Goal: Information Seeking & Learning: Learn about a topic

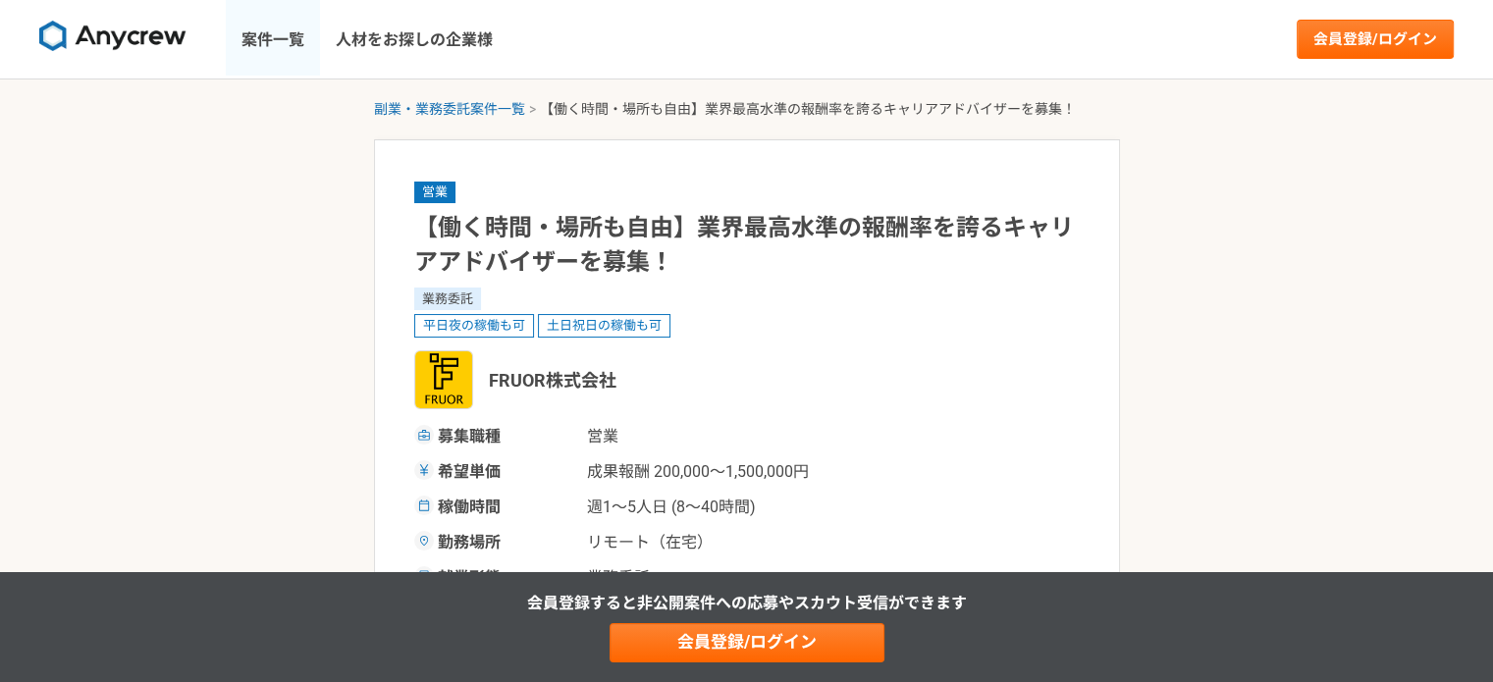
click at [294, 51] on link "案件一覧" at bounding box center [273, 39] width 94 height 79
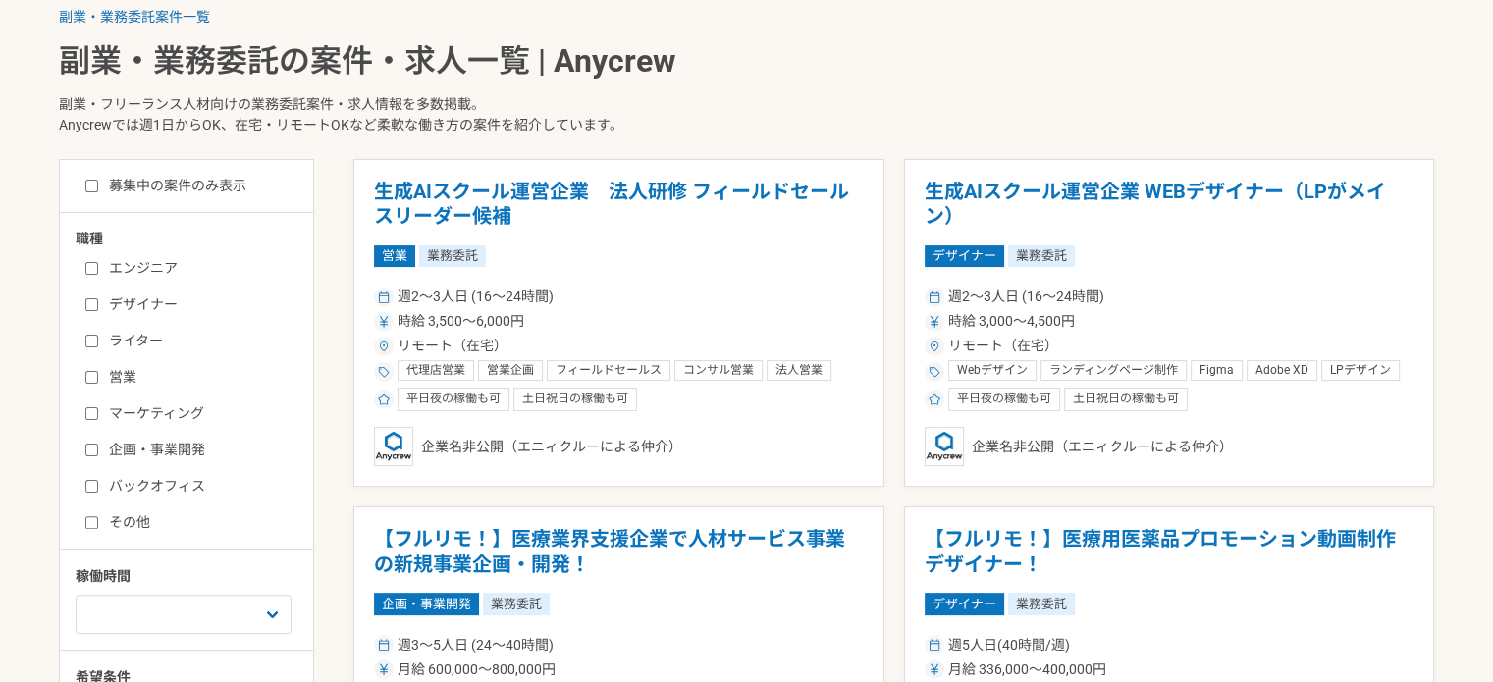
scroll to position [428, 0]
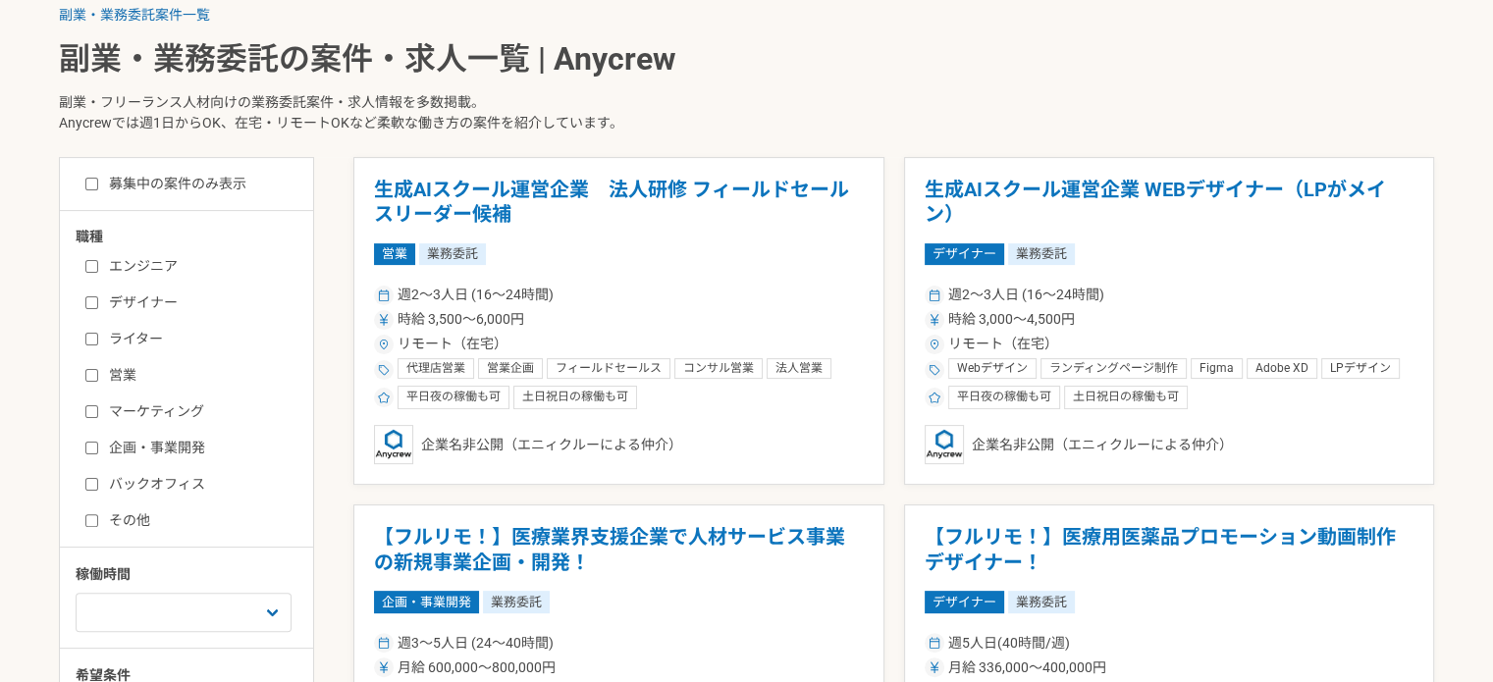
click at [107, 391] on div "エンジニア デザイナー ライター 営業 マーケティング 企画・事業開発 バックオフィス その他" at bounding box center [194, 390] width 236 height 281
click at [112, 386] on div "エンジニア デザイナー ライター 営業 マーケティング 企画・事業開発 バックオフィス その他" at bounding box center [194, 390] width 236 height 281
click at [113, 384] on label "営業" at bounding box center [198, 375] width 226 height 21
click at [98, 382] on input "営業" at bounding box center [91, 375] width 13 height 13
checkbox input "true"
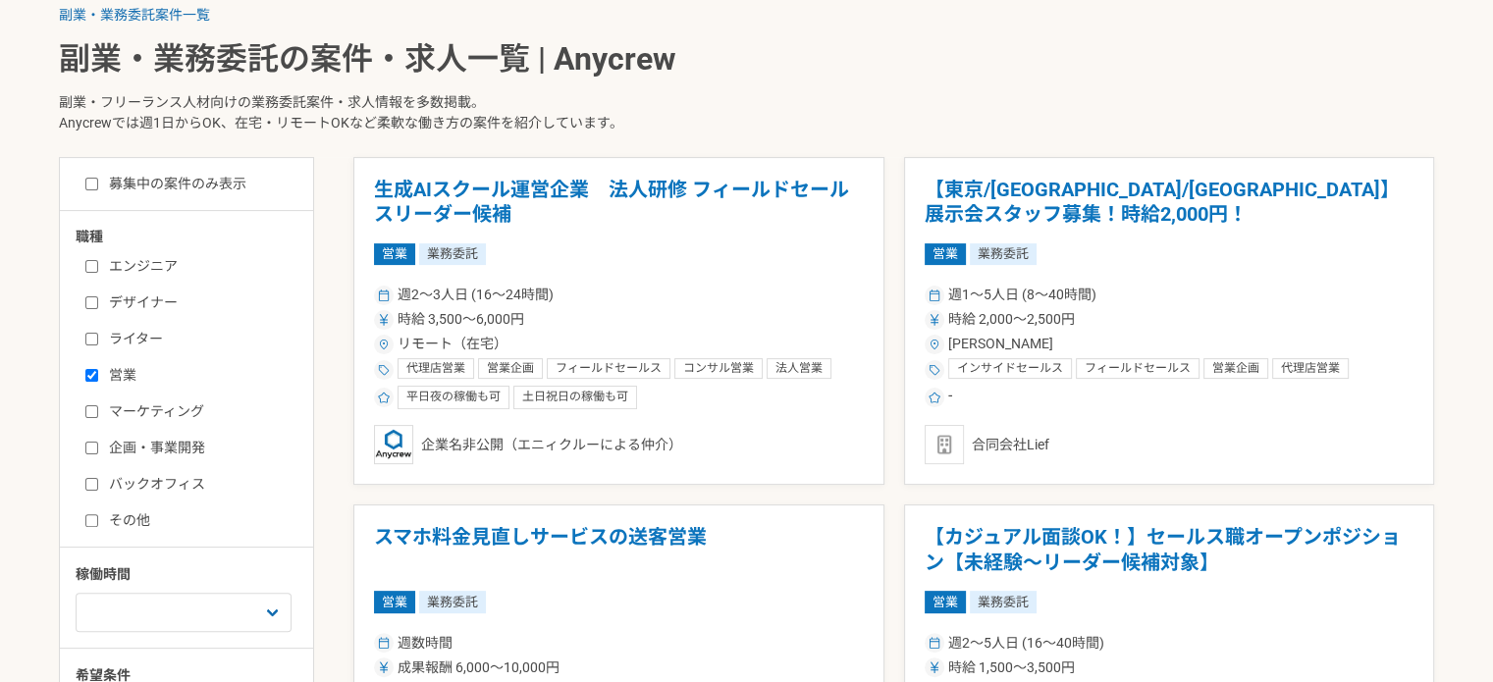
click at [177, 190] on label "募集中の案件のみ表示" at bounding box center [165, 184] width 161 height 21
click at [98, 190] on input "募集中の案件のみ表示" at bounding box center [91, 184] width 13 height 13
checkbox input "true"
click at [122, 448] on label "企画・事業開発" at bounding box center [198, 448] width 226 height 21
click at [98, 448] on input "企画・事業開発" at bounding box center [91, 448] width 13 height 13
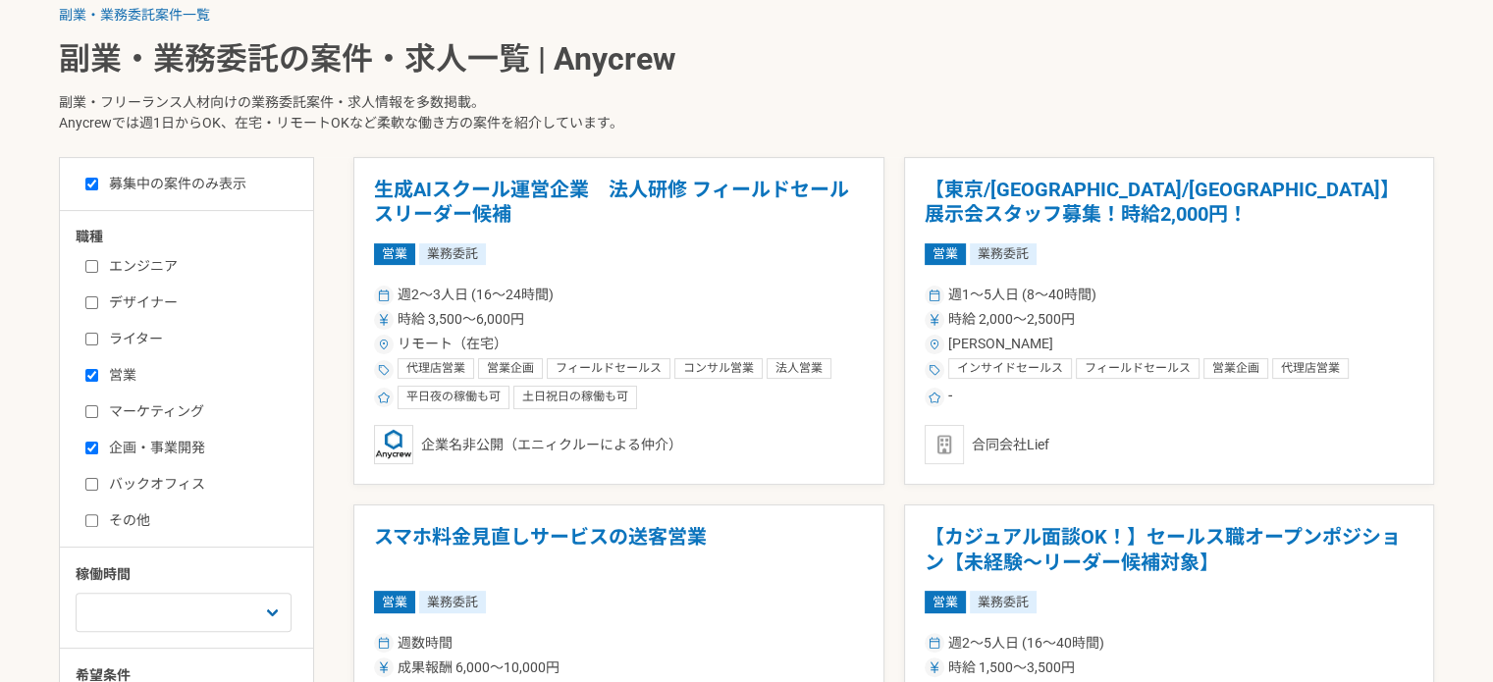
checkbox input "true"
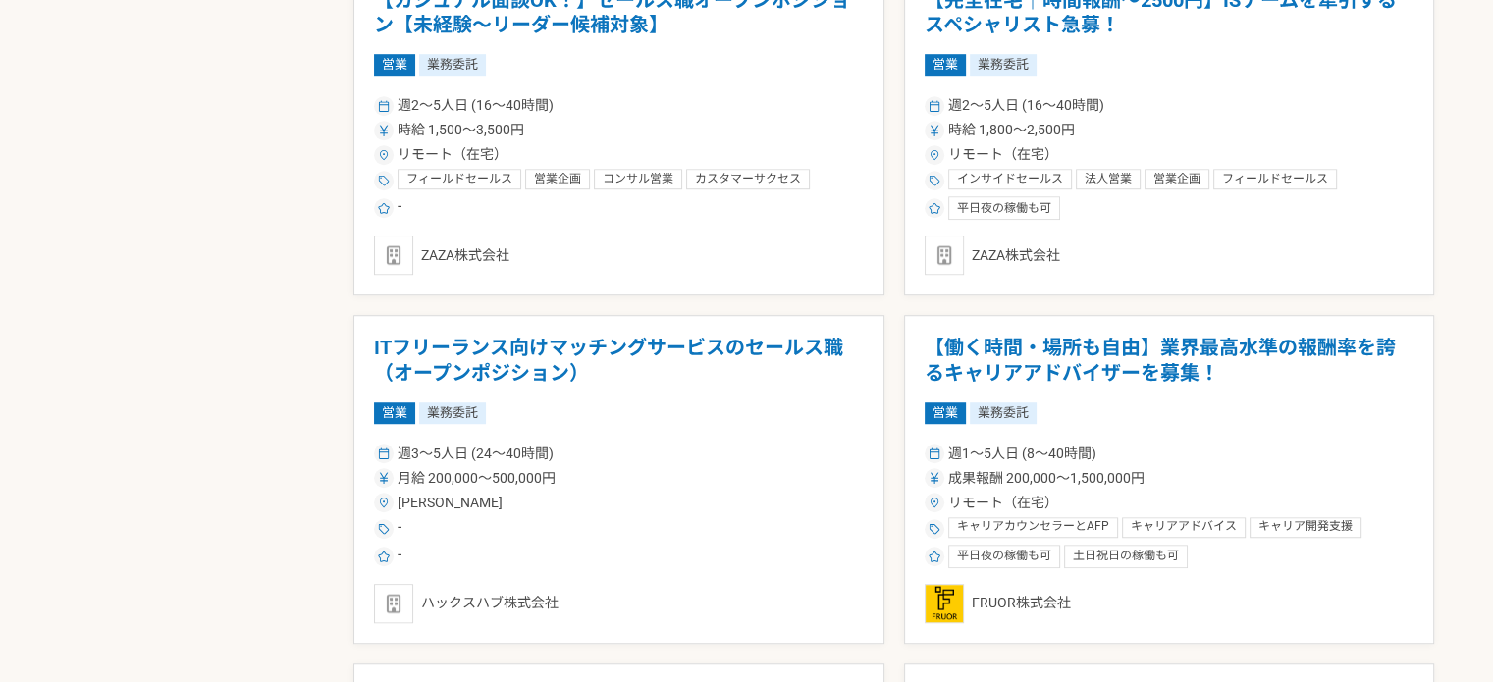
scroll to position [1315, 0]
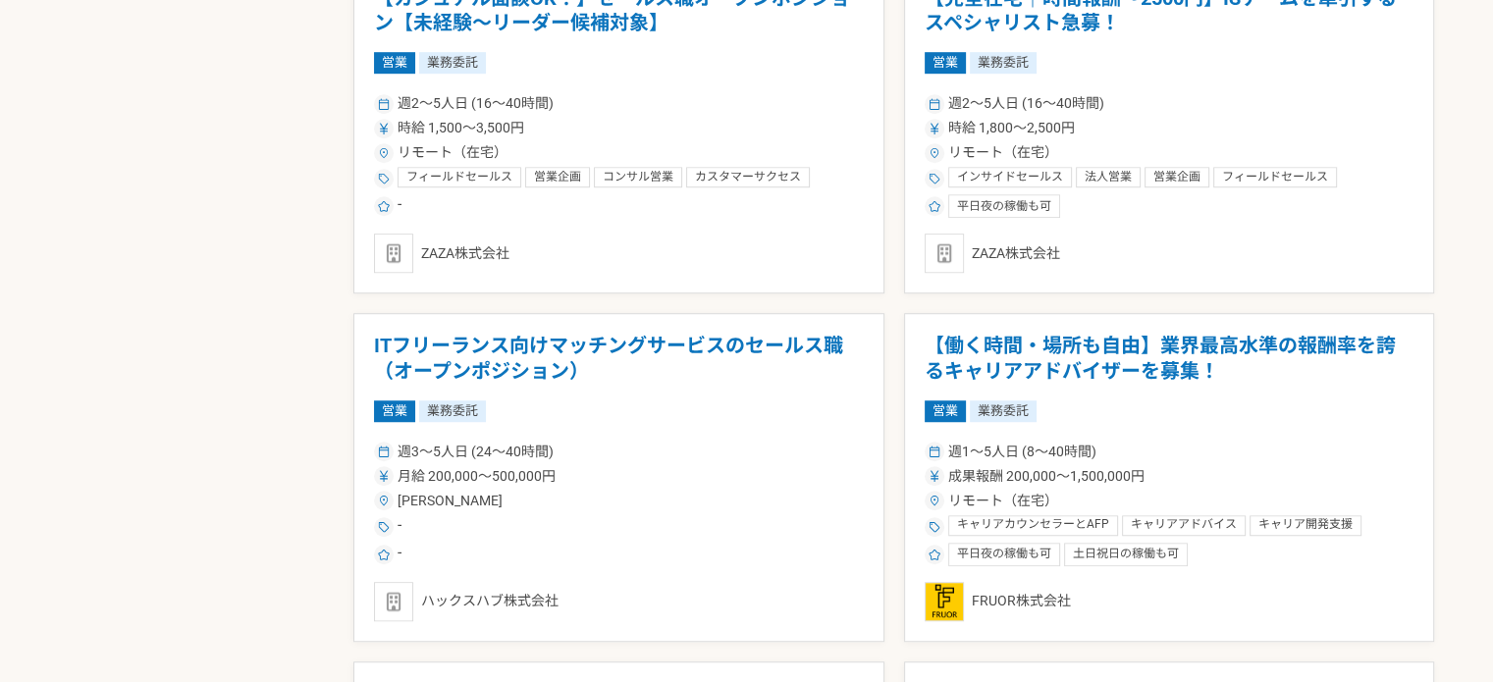
click at [728, 476] on div "月給 200,000〜500,000円" at bounding box center [619, 476] width 490 height 21
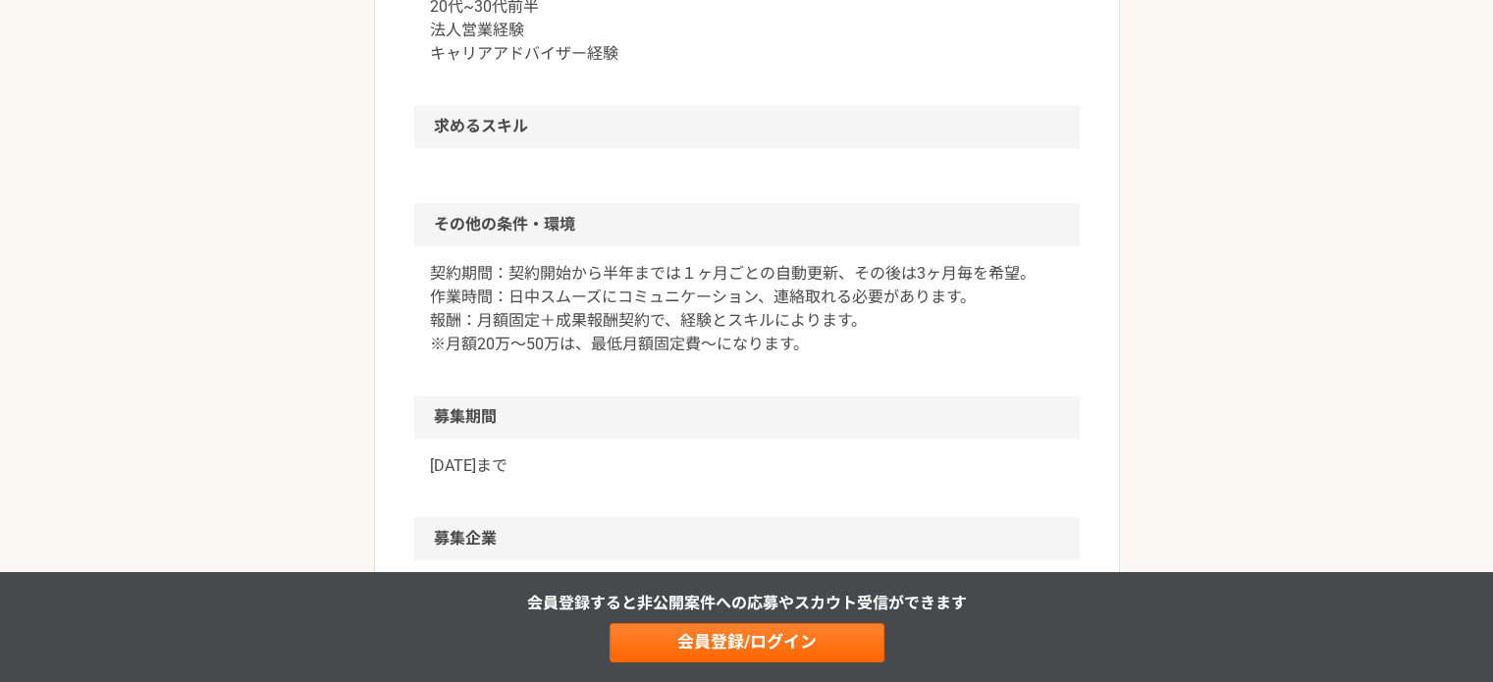
scroll to position [1582, 0]
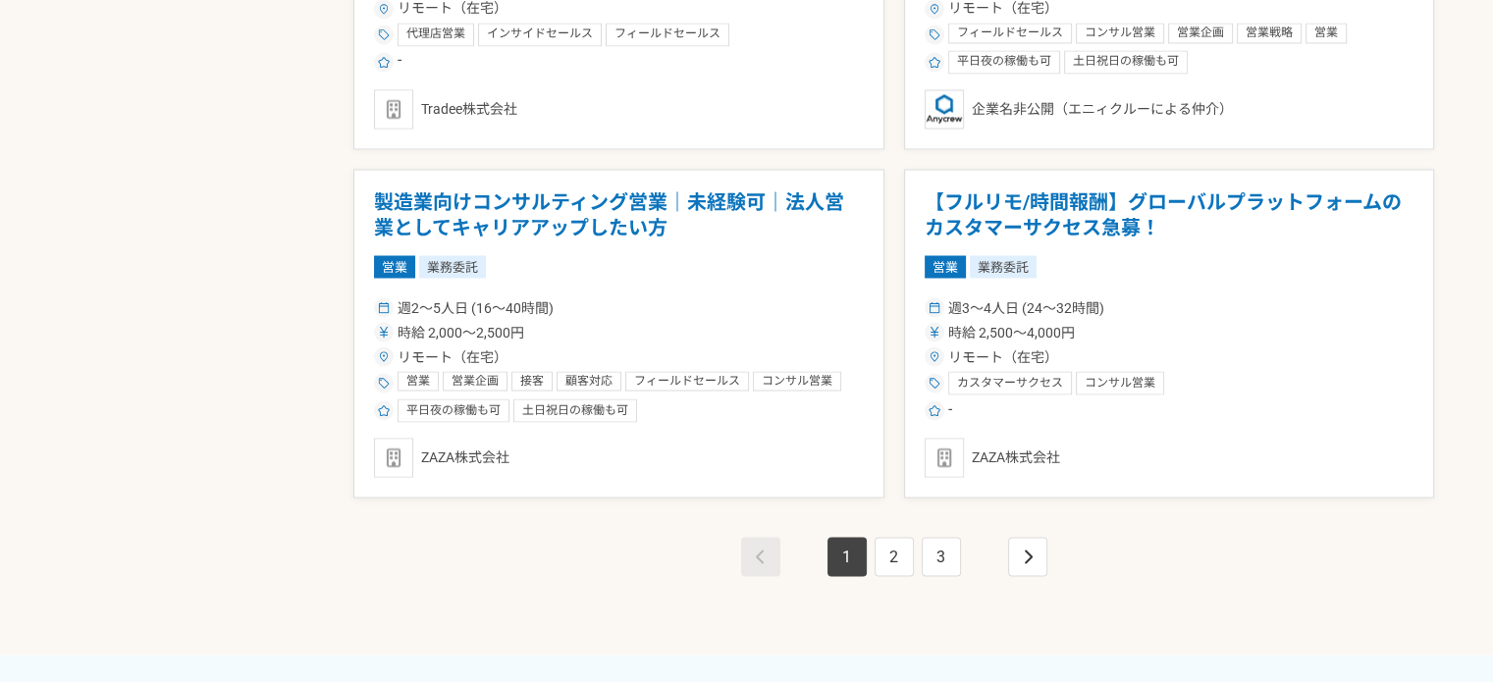
scroll to position [3549, 0]
click at [892, 549] on link "2" at bounding box center [893, 555] width 39 height 39
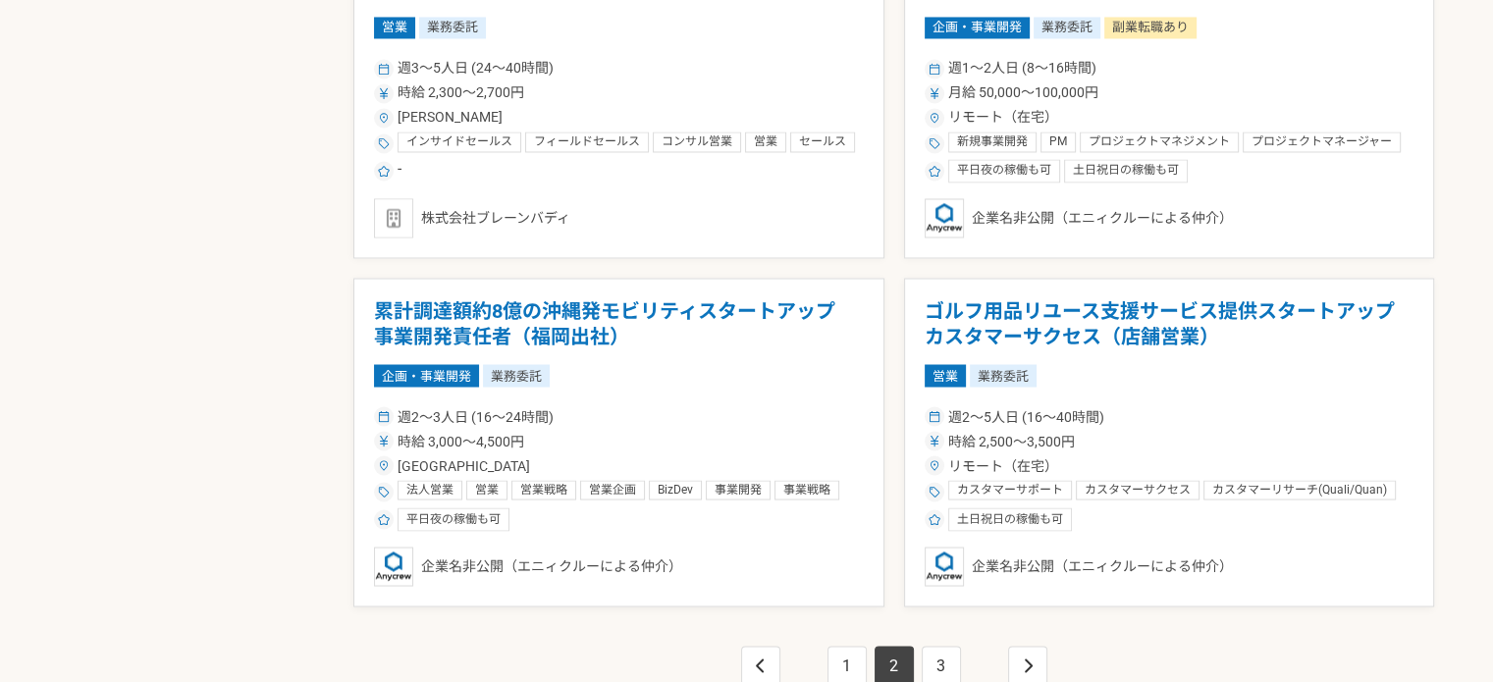
scroll to position [3445, 0]
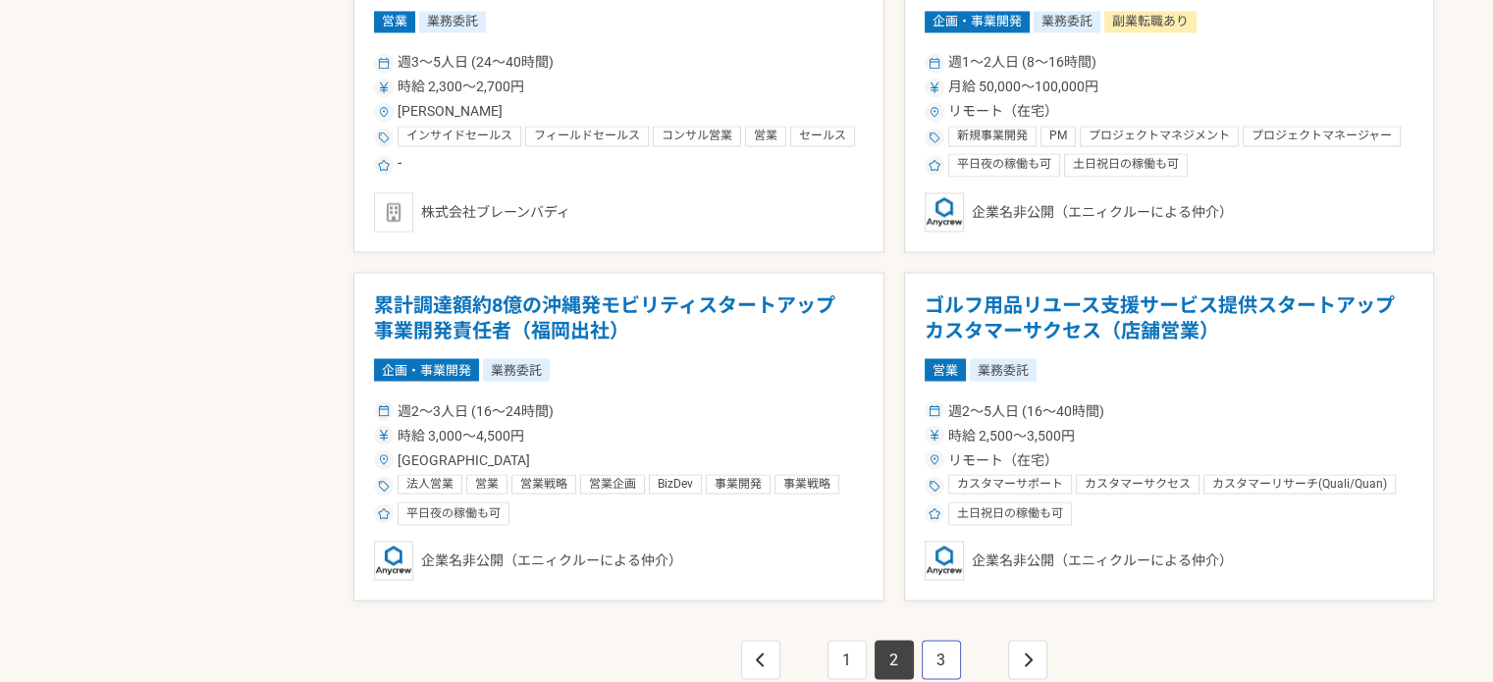
click at [950, 646] on link "3" at bounding box center [941, 659] width 39 height 39
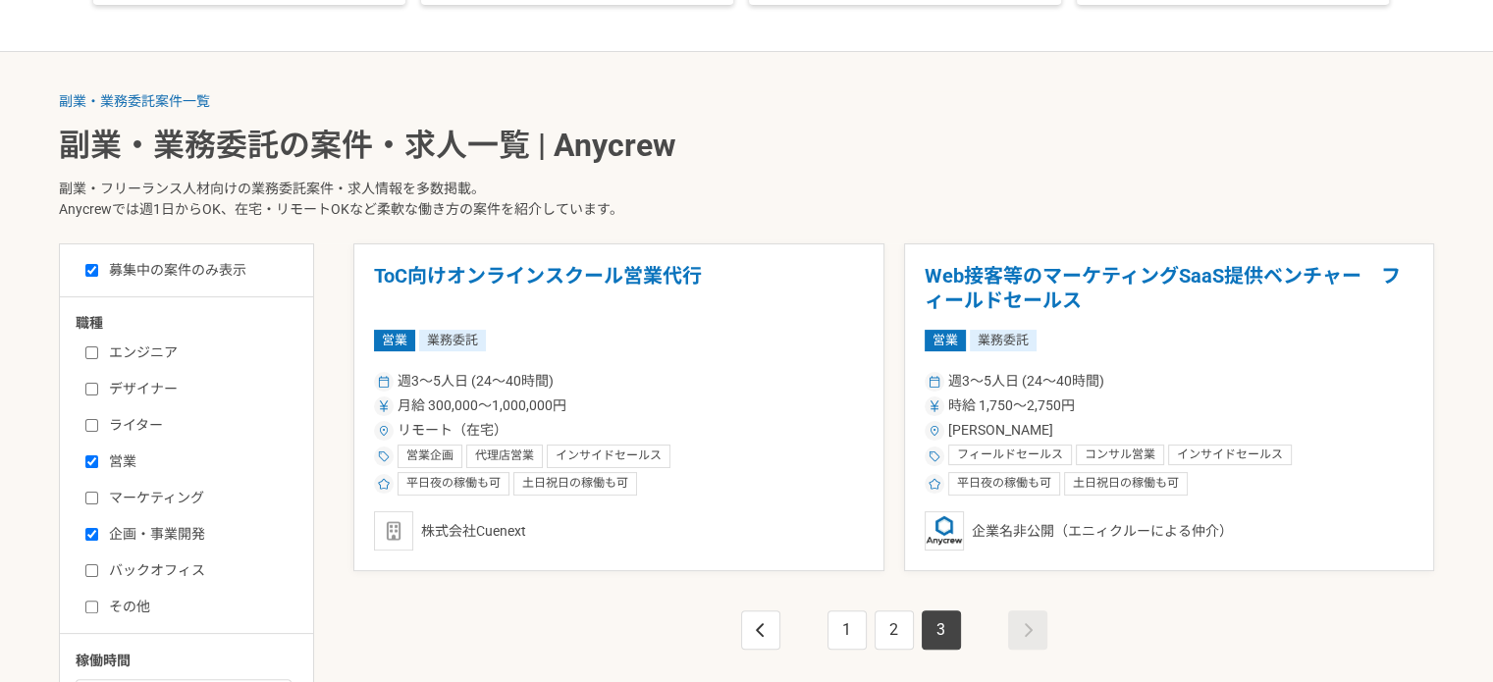
scroll to position [344, 0]
